Goal: Information Seeking & Learning: Learn about a topic

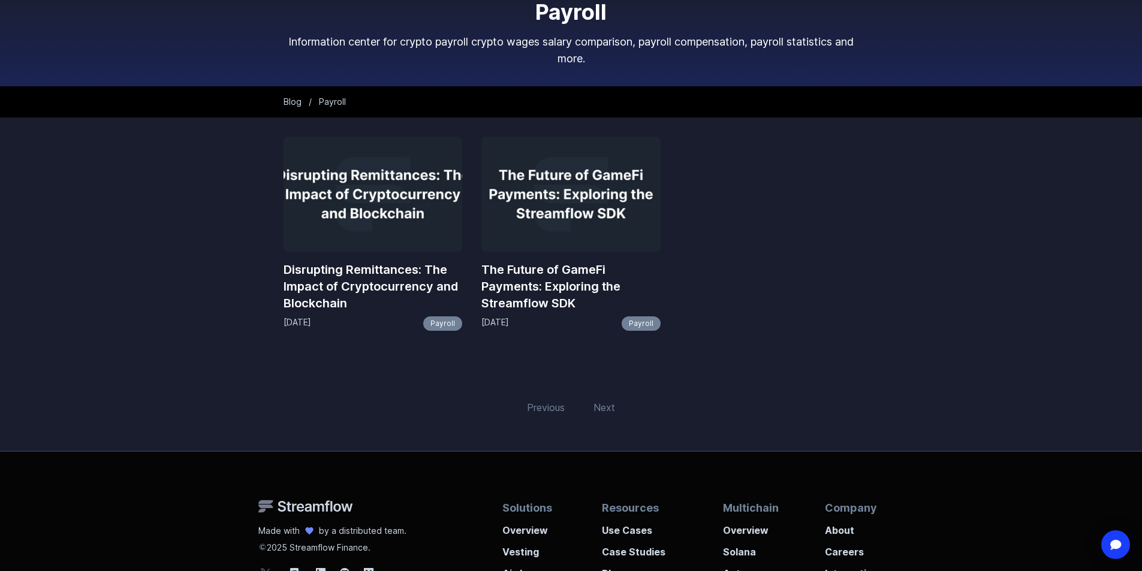
scroll to position [8, 0]
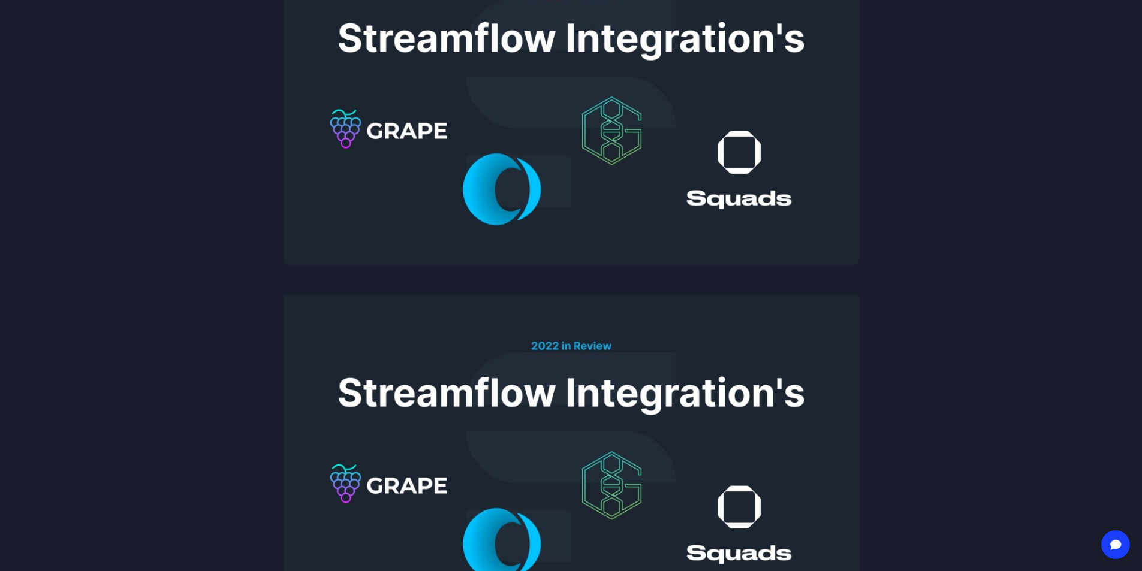
scroll to position [300, 0]
